Goal: Transaction & Acquisition: Download file/media

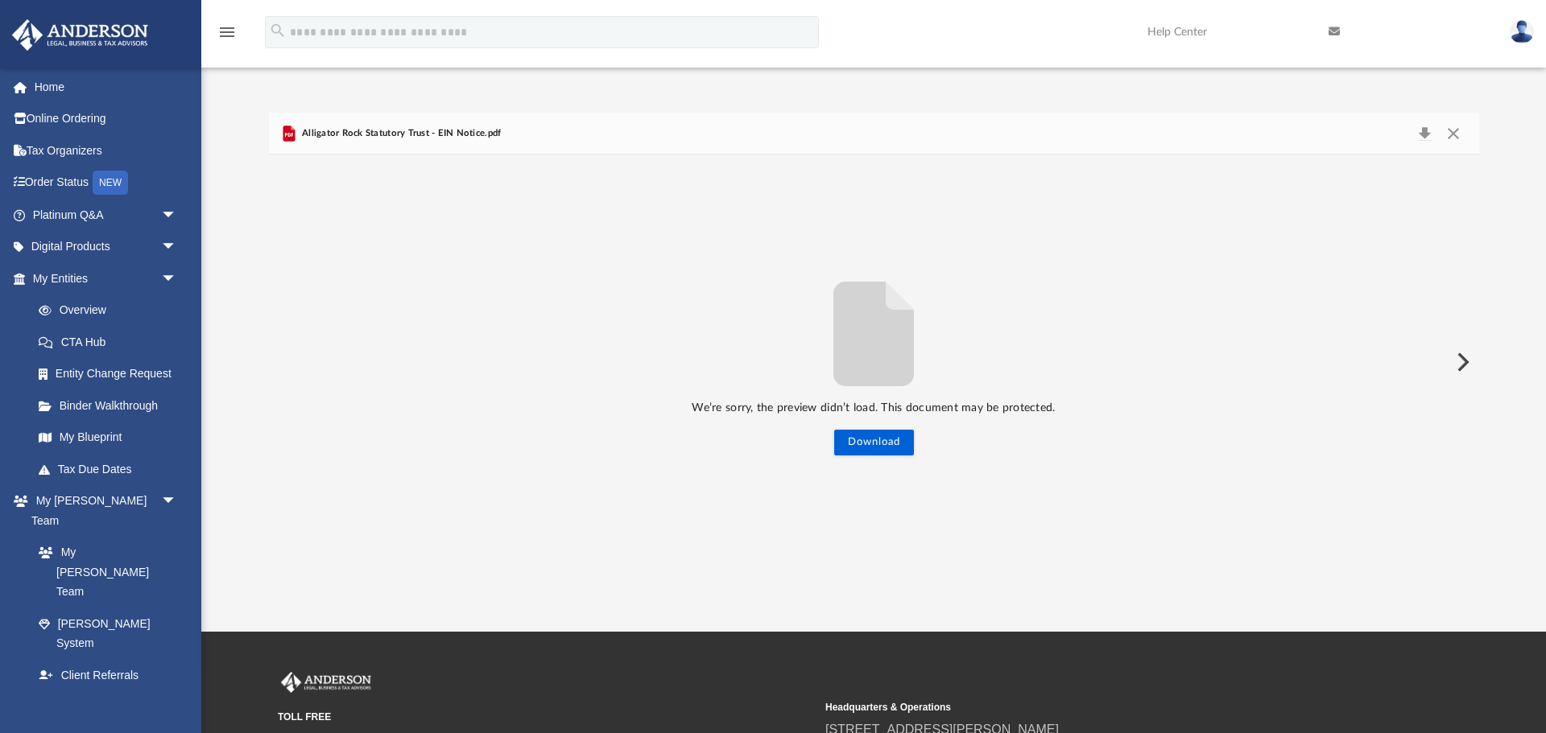
scroll to position [366, 1210]
click at [1455, 133] on button "Close" at bounding box center [1453, 133] width 29 height 23
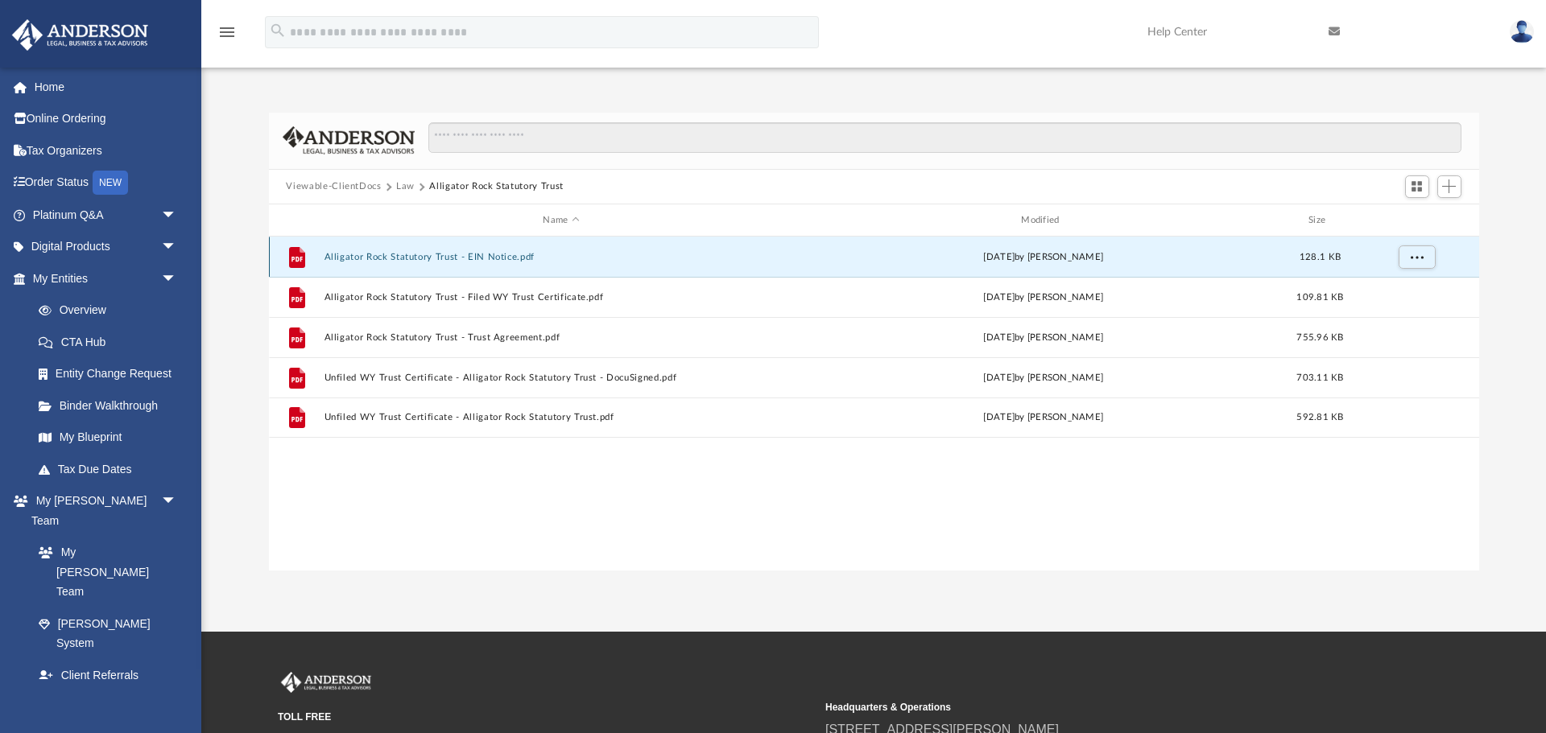
click at [475, 252] on button "Alligator Rock Statutory Trust - EIN Notice.pdf" at bounding box center [561, 257] width 475 height 10
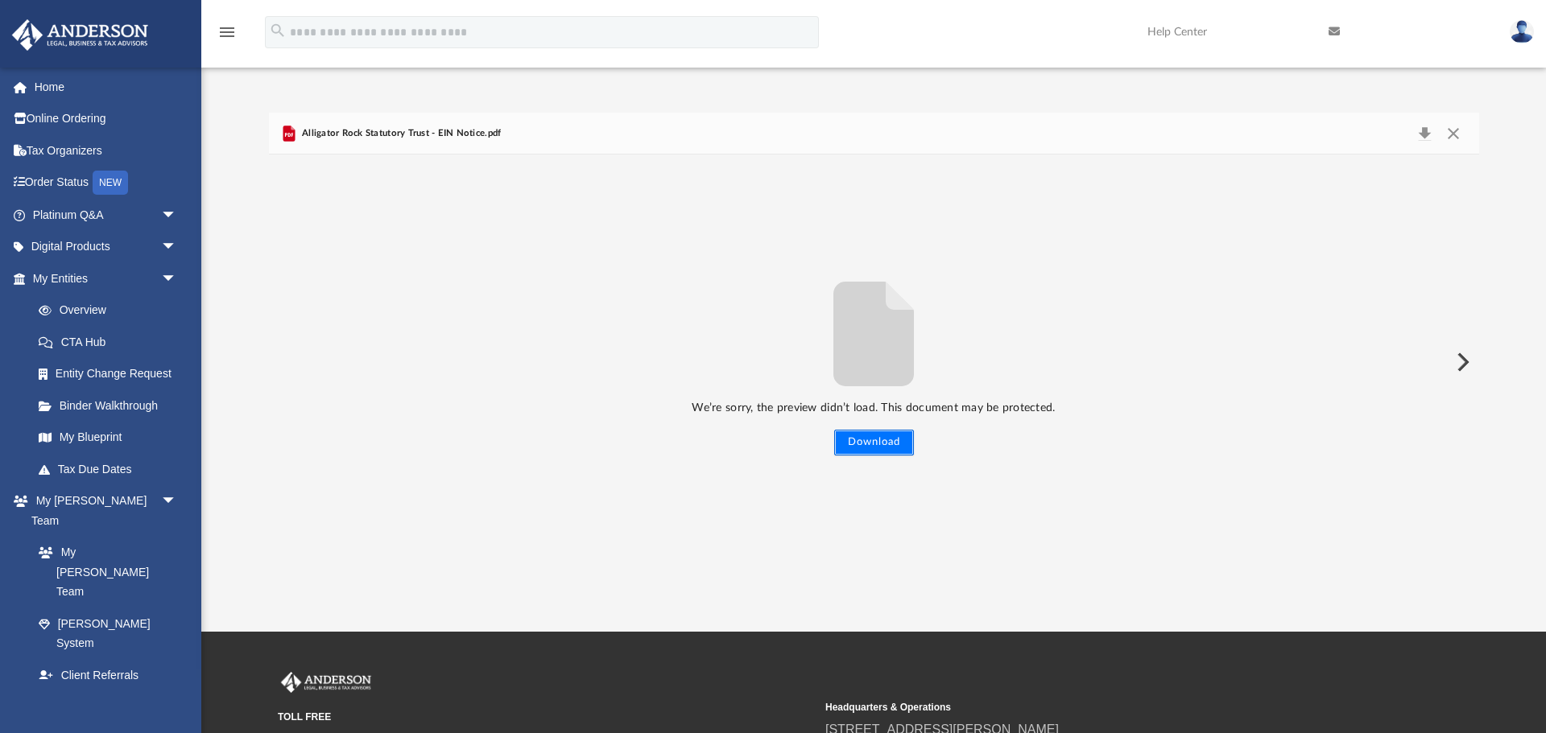
click at [865, 446] on button "Download" at bounding box center [874, 443] width 80 height 26
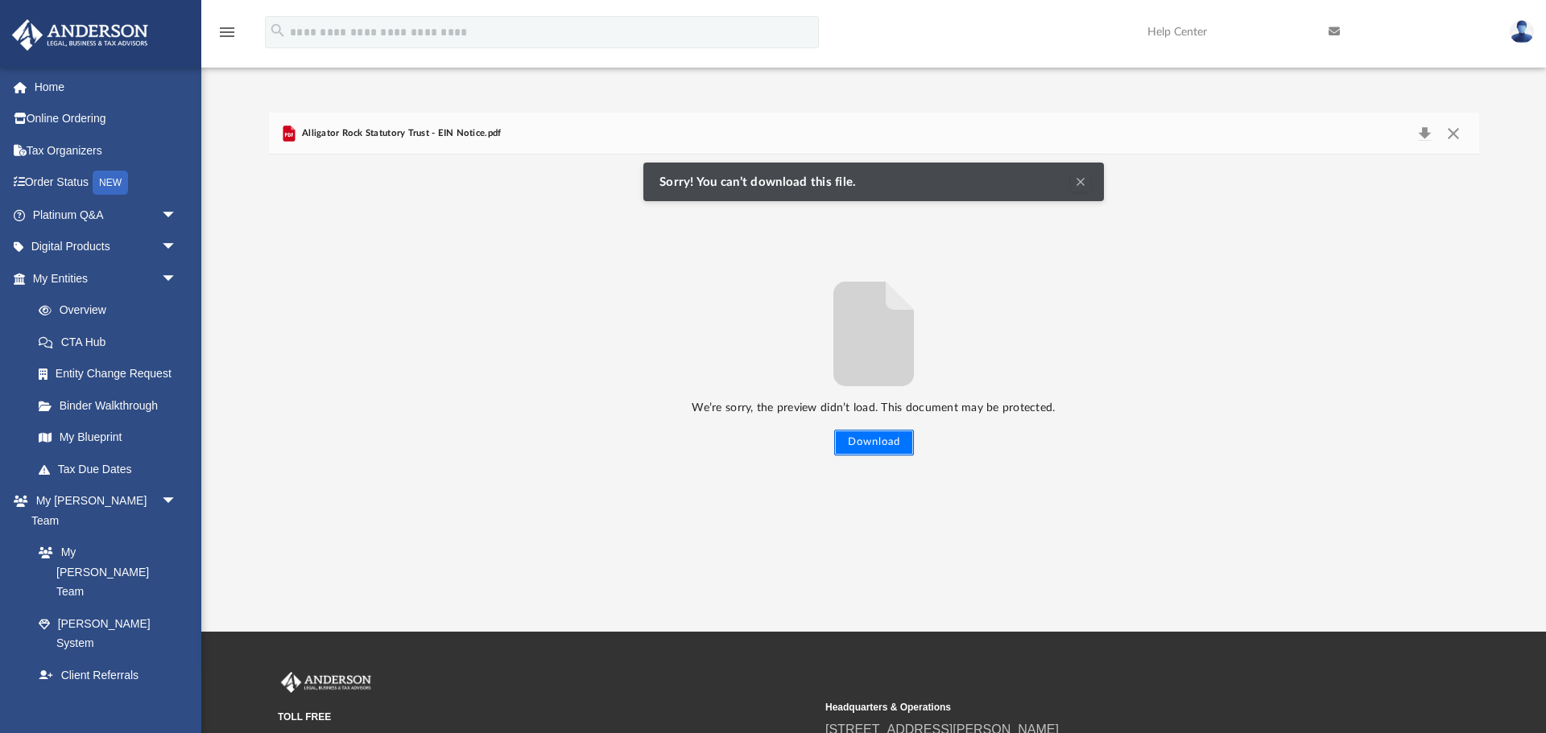
click at [865, 446] on button "Download" at bounding box center [874, 443] width 80 height 26
click at [1087, 184] on button "Clear Notification" at bounding box center [1080, 181] width 19 height 19
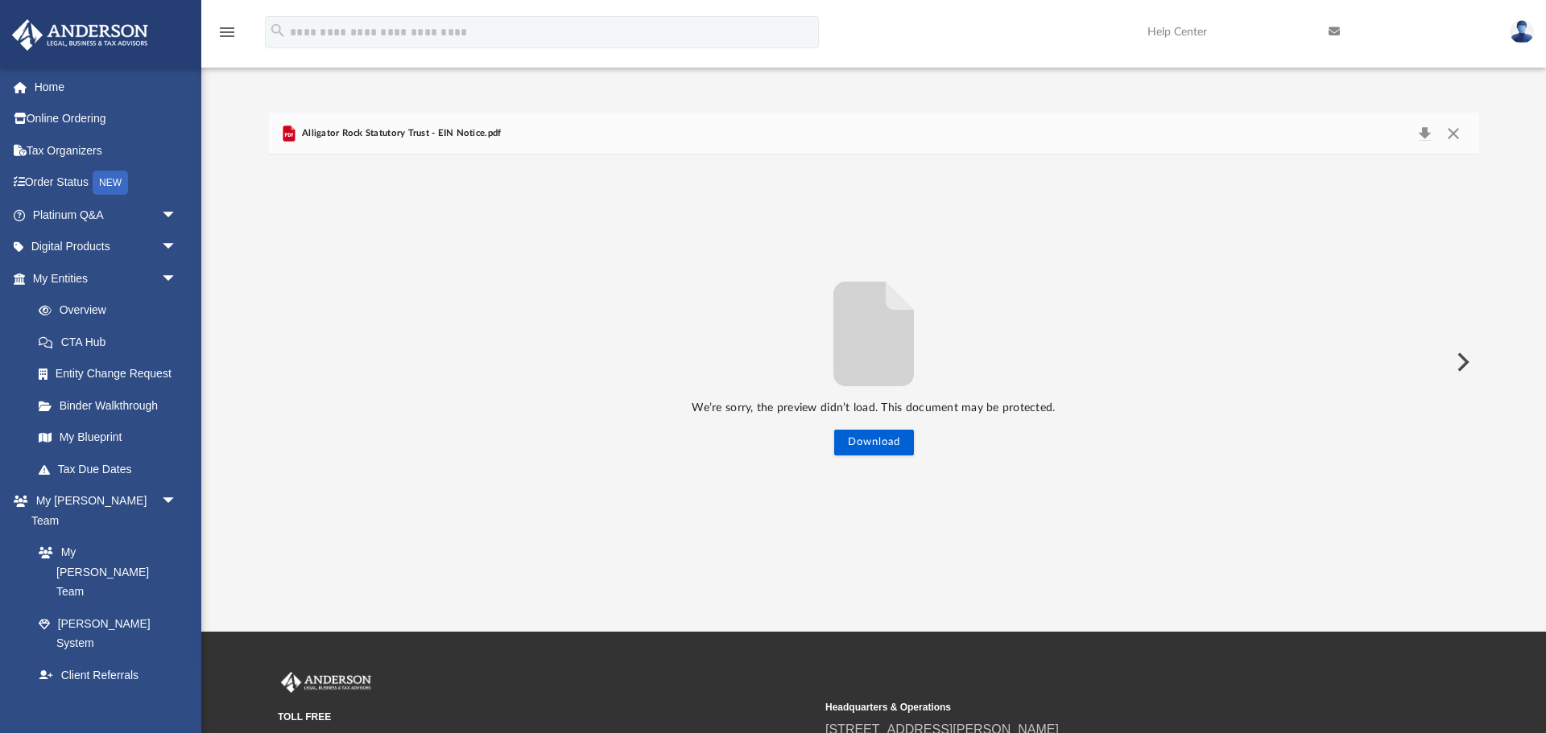
click at [328, 136] on span "Alligator Rock Statutory Trust - EIN Notice.pdf" at bounding box center [400, 133] width 203 height 14
click at [284, 131] on icon "Preview" at bounding box center [289, 134] width 12 height 16
click at [285, 131] on icon "Preview" at bounding box center [289, 134] width 12 height 16
click at [868, 440] on button "Download" at bounding box center [874, 443] width 80 height 26
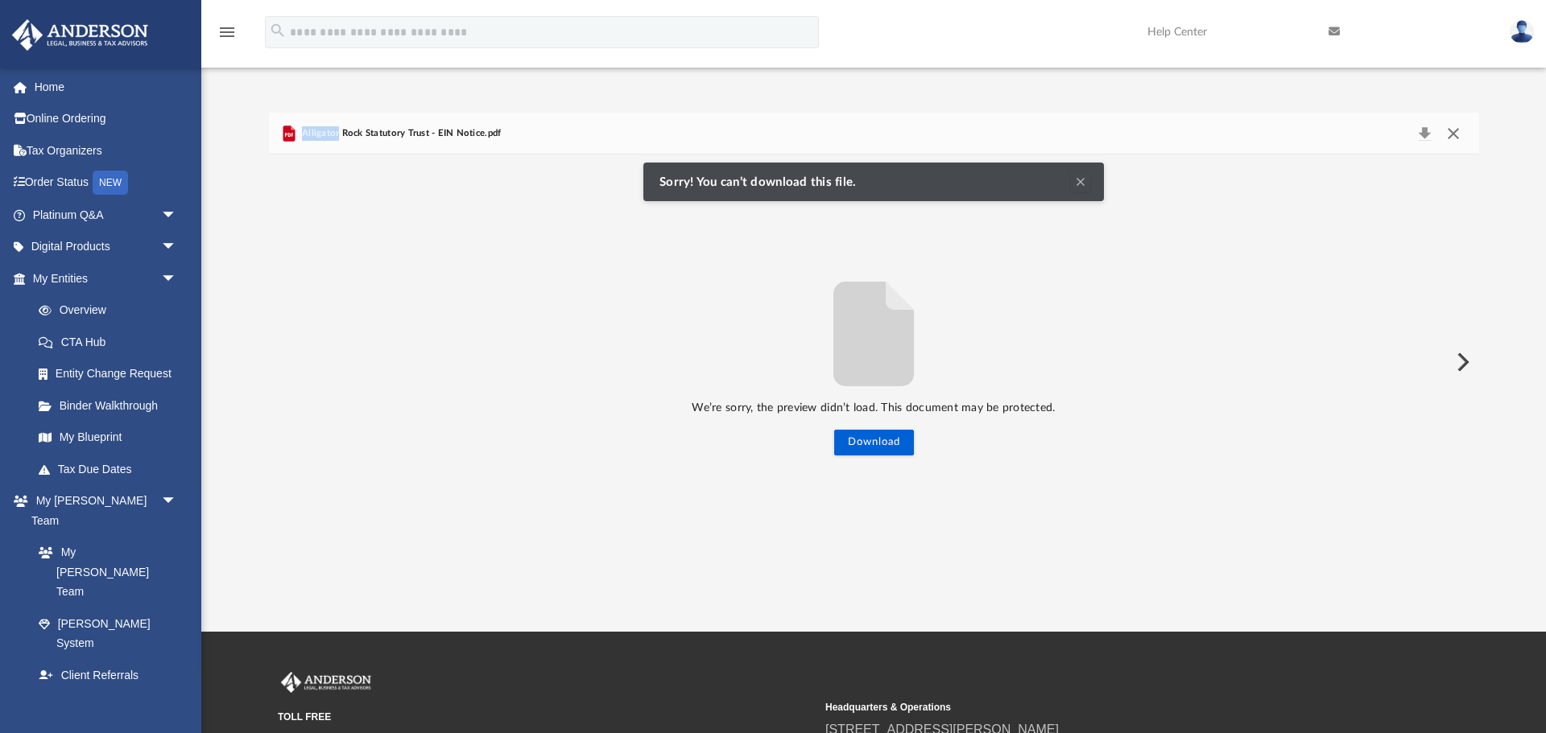
click at [1455, 136] on button "Close" at bounding box center [1453, 133] width 29 height 23
